Goal: Book appointment/travel/reservation

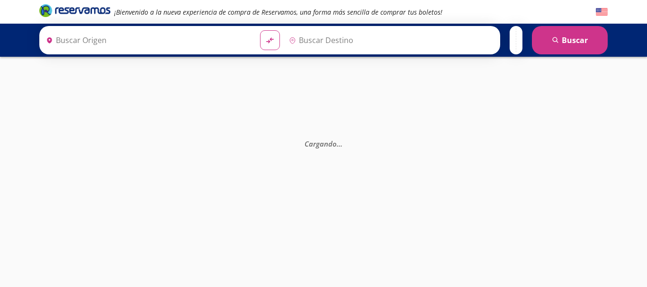
type input "[GEOGRAPHIC_DATA], [GEOGRAPHIC_DATA]"
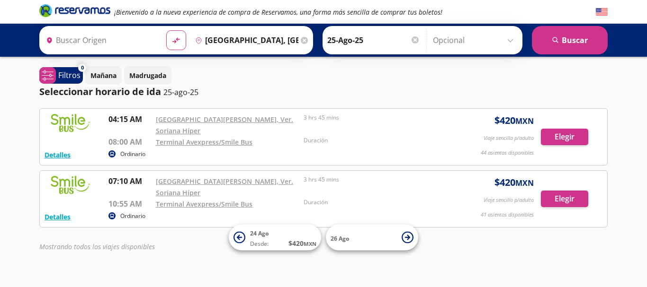
type input "[GEOGRAPHIC_DATA], [GEOGRAPHIC_DATA]"
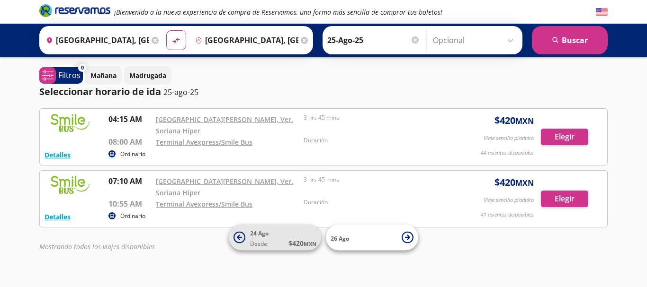
click at [243, 235] on icon at bounding box center [239, 238] width 12 height 12
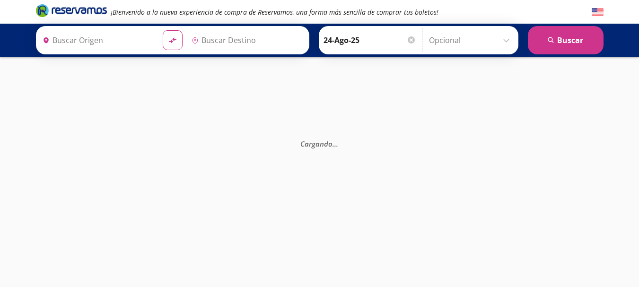
type input "[GEOGRAPHIC_DATA], [GEOGRAPHIC_DATA]"
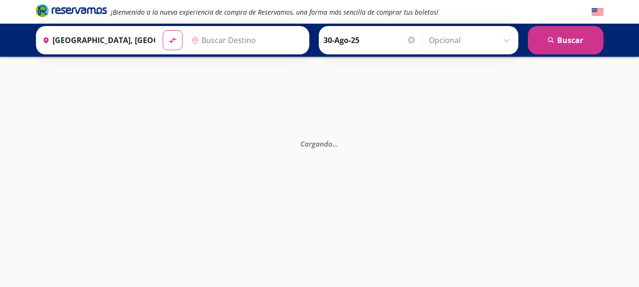
type input "[GEOGRAPHIC_DATA], [GEOGRAPHIC_DATA]"
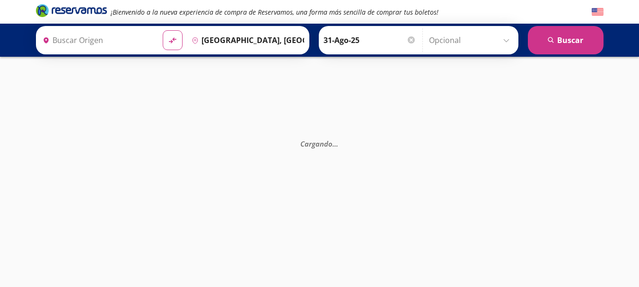
type input "[GEOGRAPHIC_DATA], [GEOGRAPHIC_DATA]"
